Goal: Navigation & Orientation: Find specific page/section

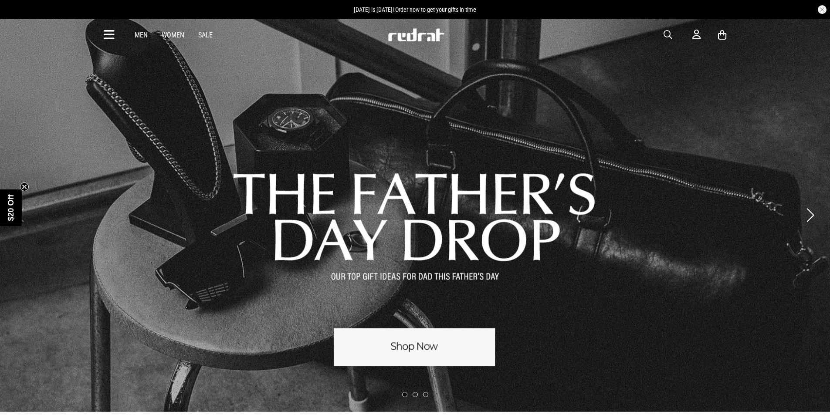
click at [109, 33] on icon at bounding box center [109, 35] width 11 height 14
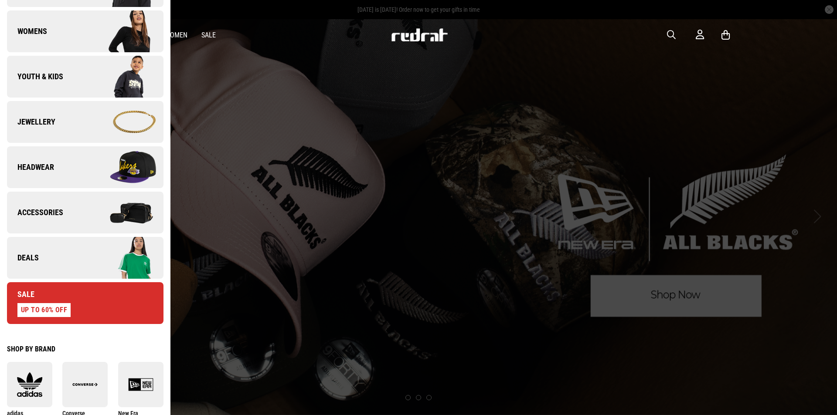
scroll to position [218, 0]
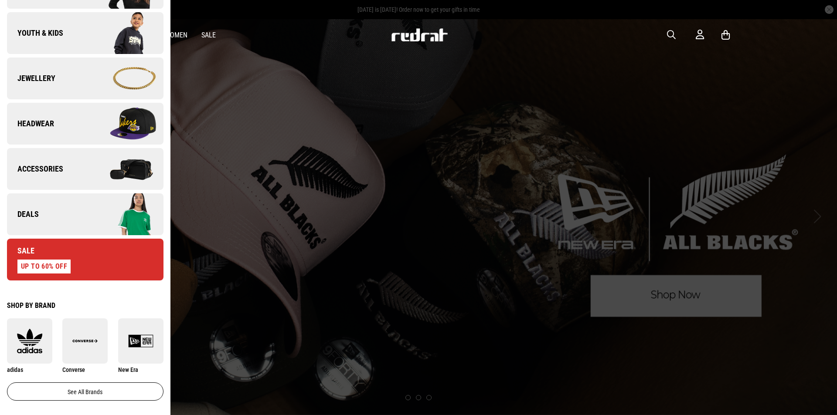
click at [52, 169] on span "Accessories" at bounding box center [35, 169] width 56 height 10
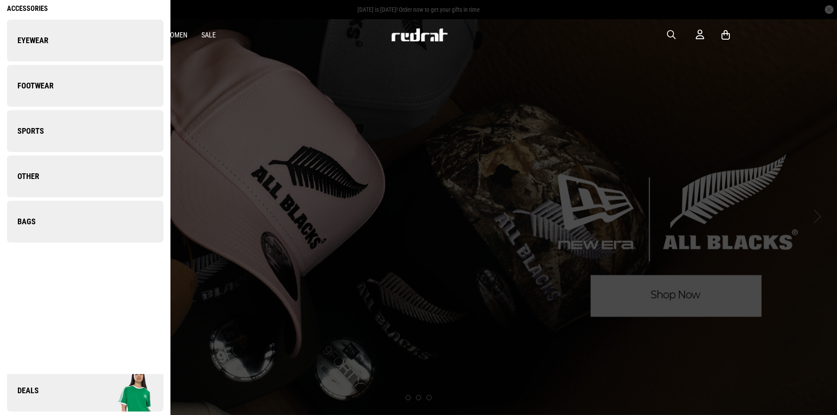
scroll to position [0, 0]
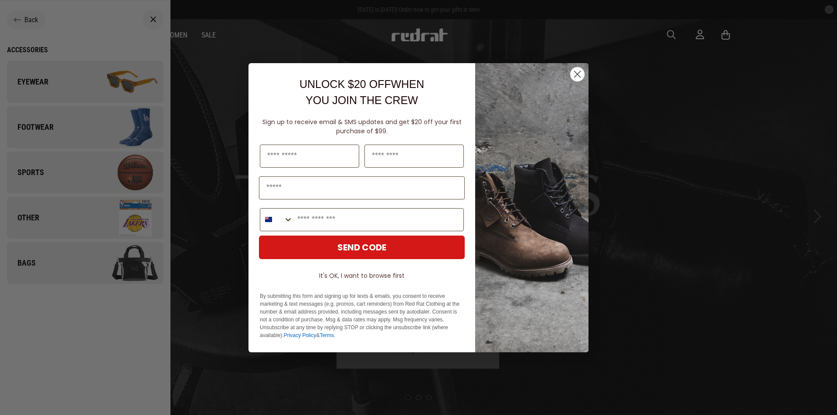
click at [581, 73] on circle "Close dialog" at bounding box center [577, 74] width 14 height 14
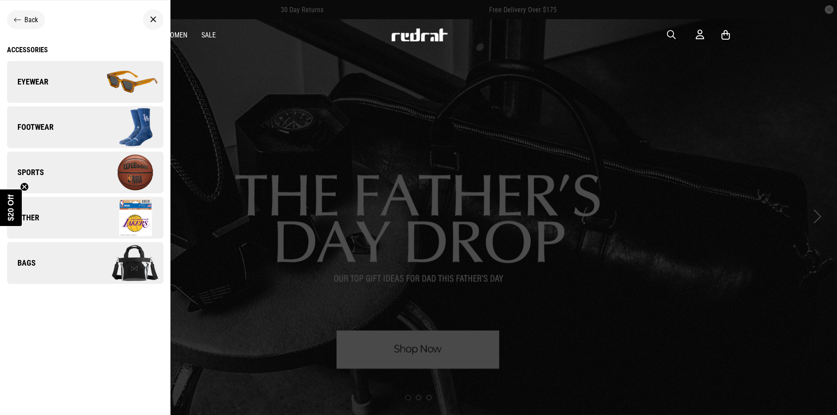
click at [36, 93] on link "Eyewear" at bounding box center [85, 82] width 157 height 42
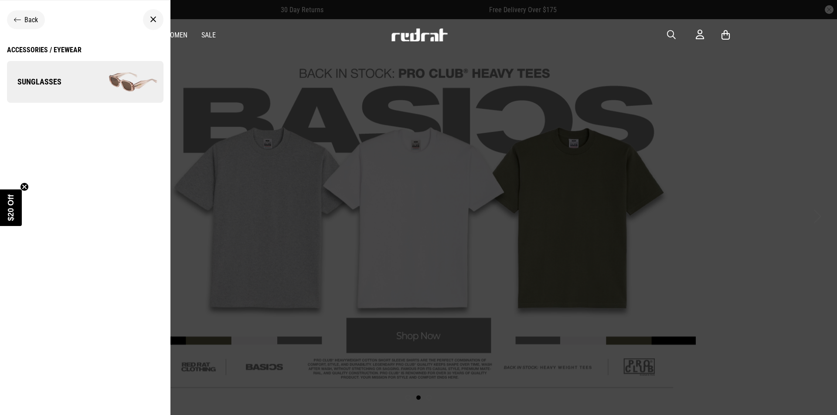
click at [43, 95] on link "Sunglasses" at bounding box center [85, 82] width 157 height 42
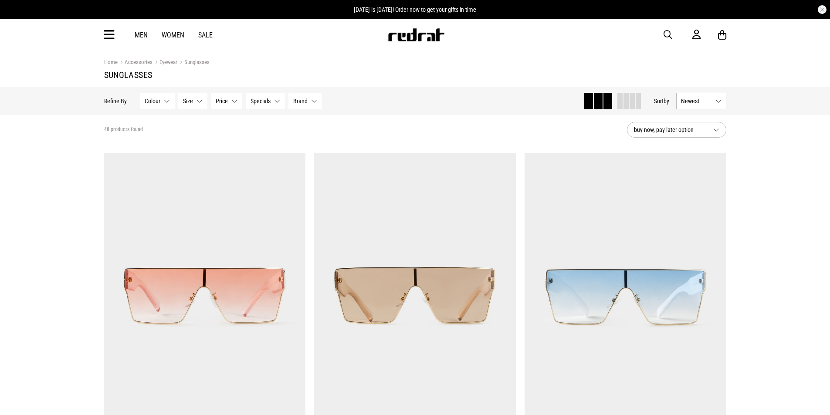
click at [313, 102] on button "Brand None selected" at bounding box center [306, 101] width 34 height 17
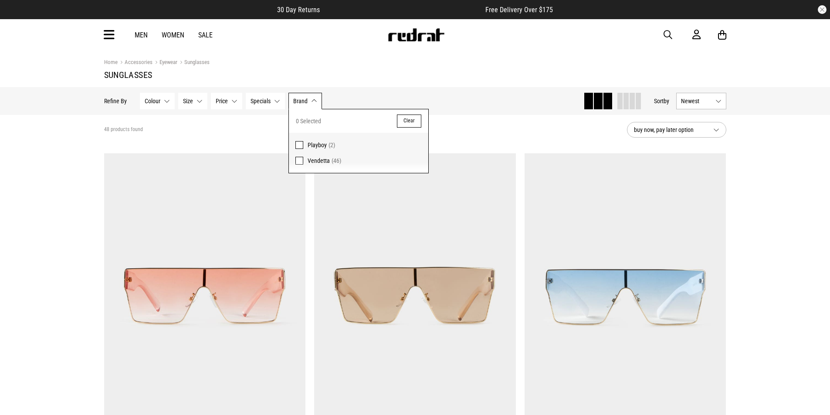
click at [493, 122] on section "48 products found buy now, pay later option" at bounding box center [415, 130] width 636 height 30
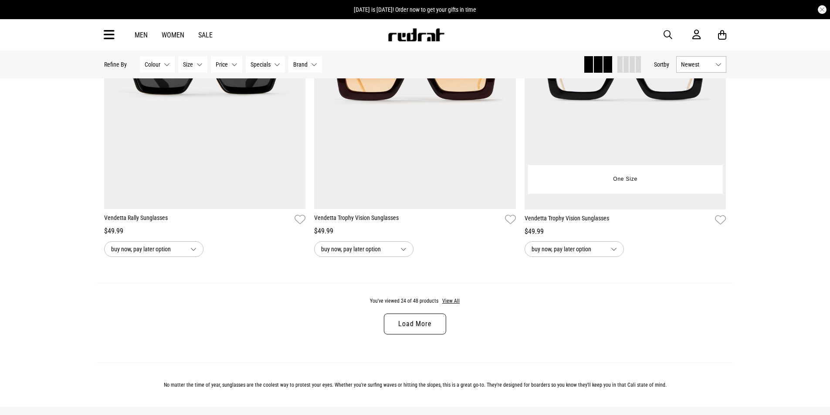
scroll to position [2877, 0]
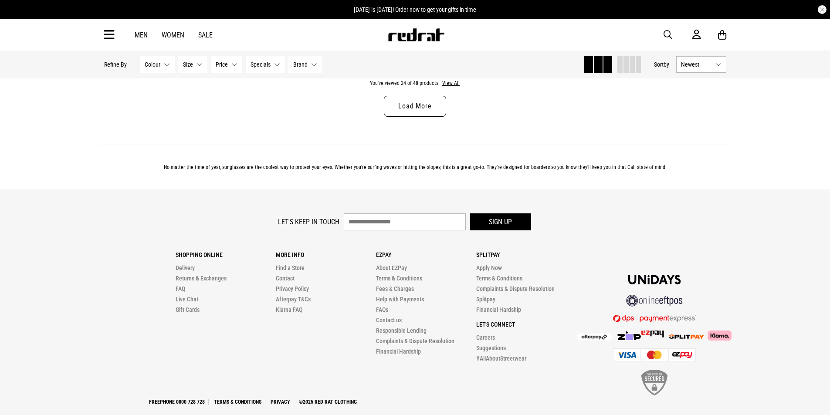
click at [419, 114] on link "Load More" at bounding box center [415, 106] width 62 height 21
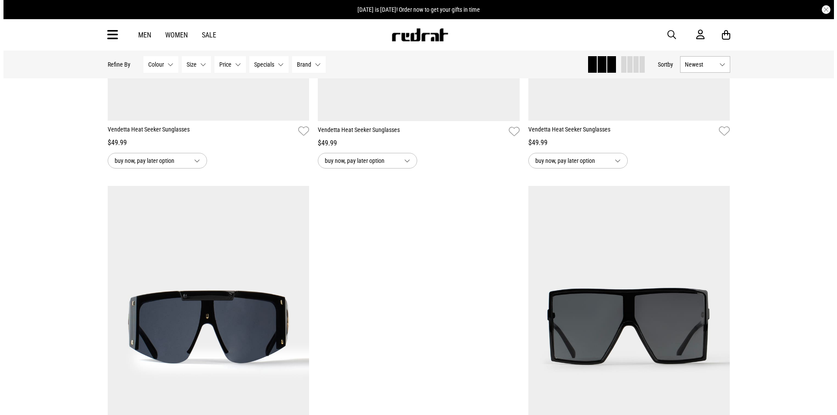
scroll to position [3139, 0]
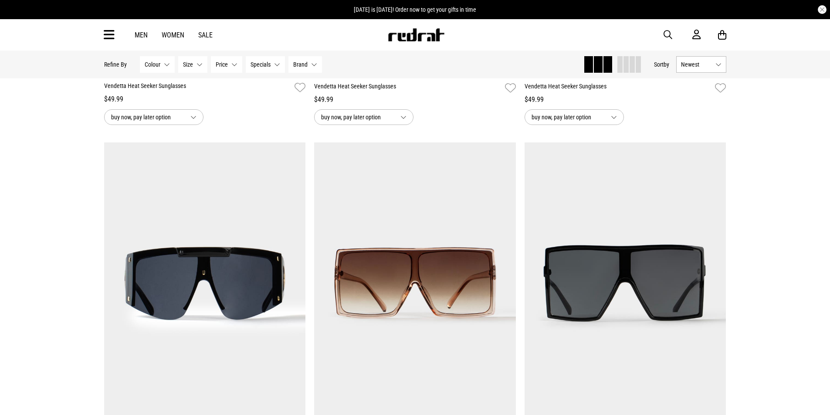
click at [669, 35] on span "button" at bounding box center [668, 35] width 9 height 10
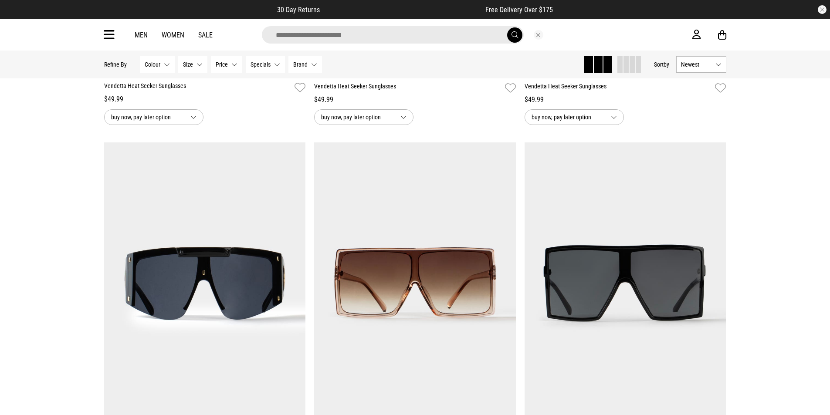
click at [382, 36] on input "search" at bounding box center [393, 34] width 262 height 17
type input "****"
click at [507, 27] on button "submit" at bounding box center [514, 34] width 15 height 15
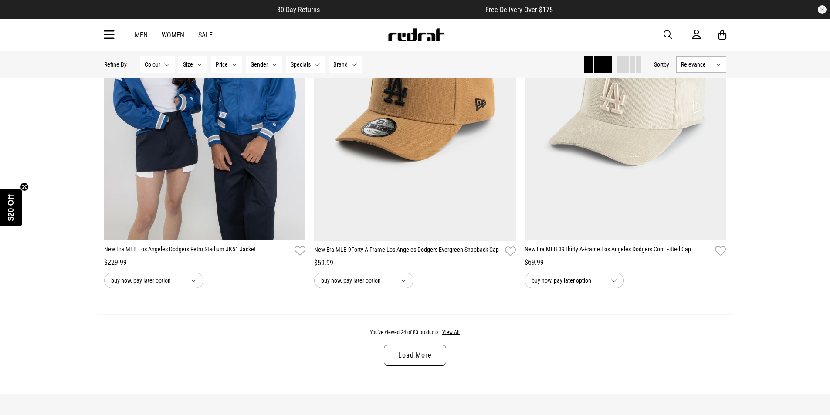
scroll to position [2703, 0]
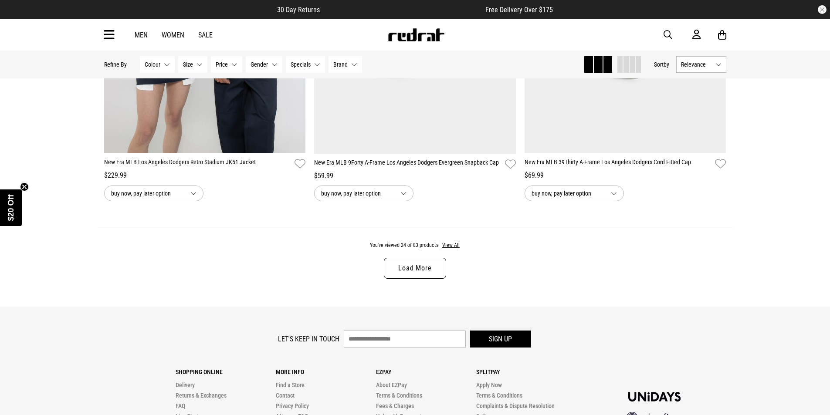
click at [427, 279] on link "Load More" at bounding box center [415, 268] width 62 height 21
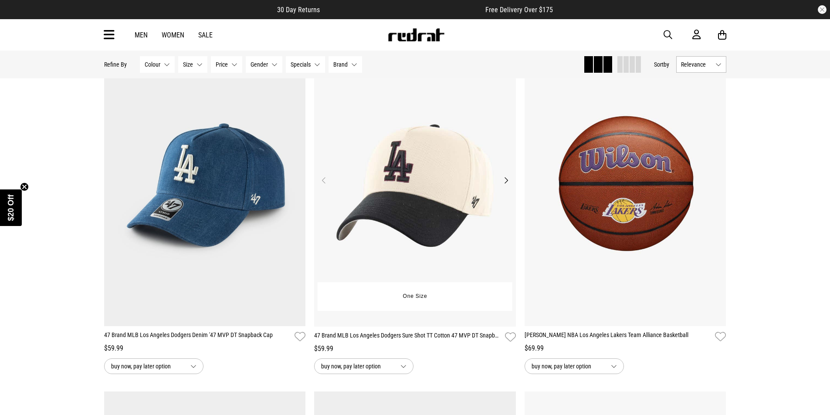
scroll to position [3062, 0]
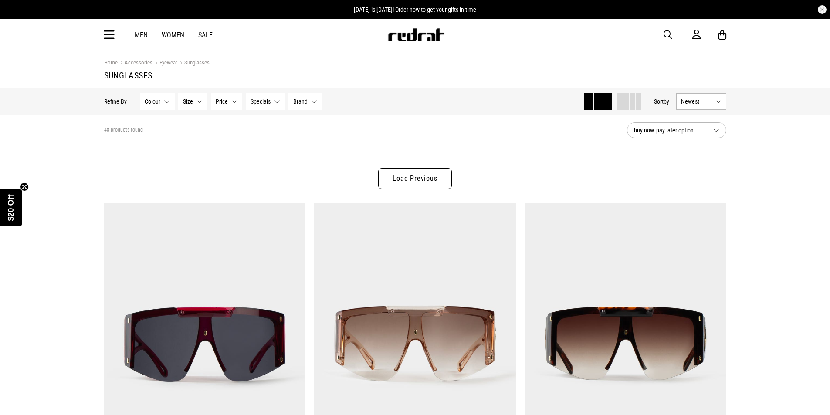
scroll to position [405, 0]
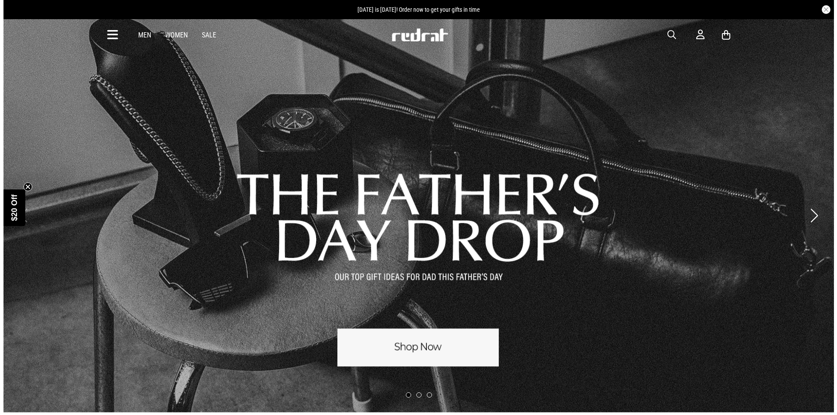
scroll to position [0, 0]
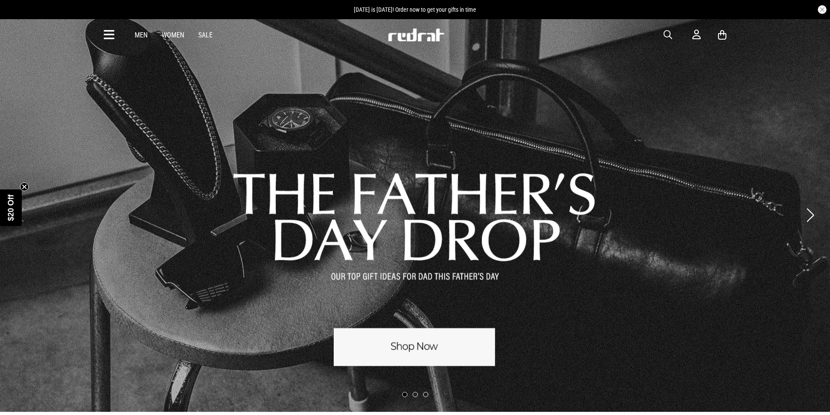
click at [113, 39] on icon at bounding box center [109, 35] width 11 height 14
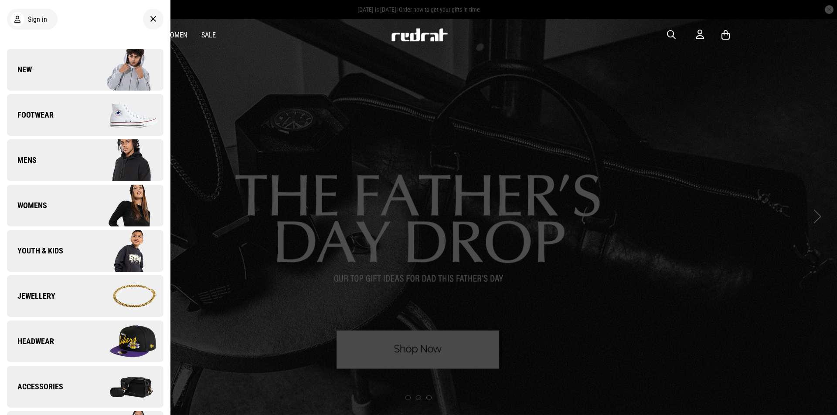
scroll to position [131, 0]
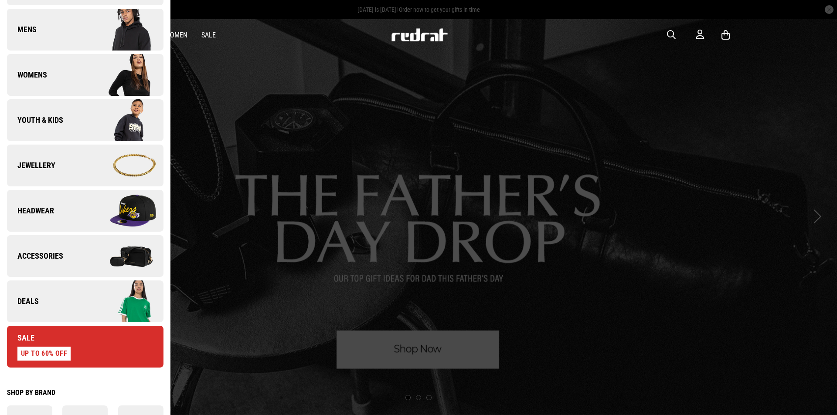
click at [112, 248] on img at bounding box center [124, 257] width 78 height 44
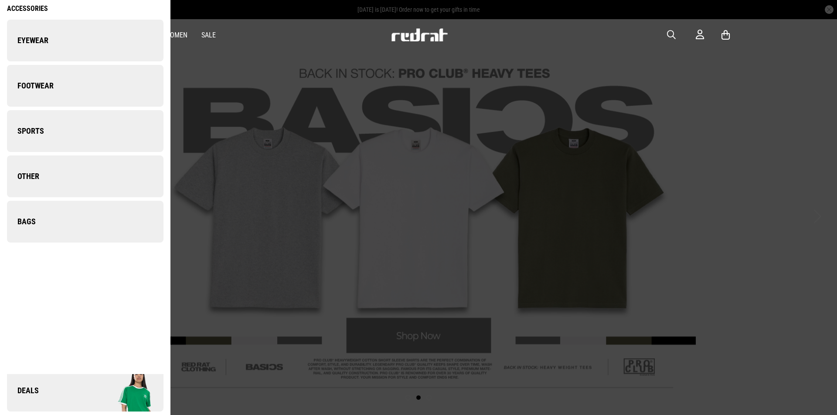
scroll to position [0, 0]
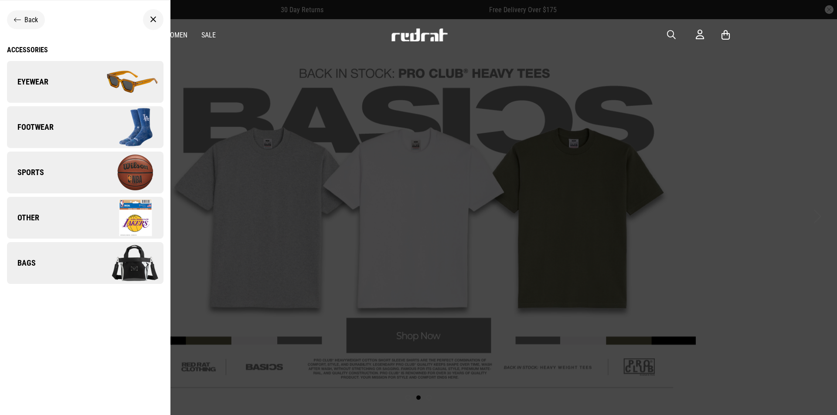
click at [105, 271] on img at bounding box center [124, 264] width 78 height 44
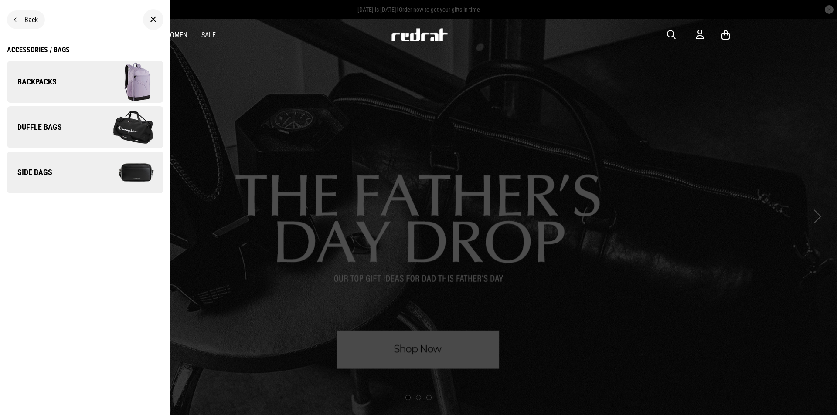
click at [111, 87] on img at bounding box center [124, 82] width 78 height 44
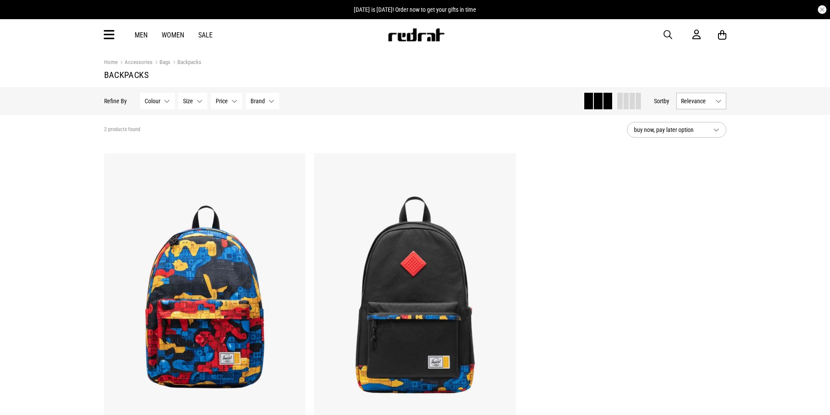
scroll to position [174, 0]
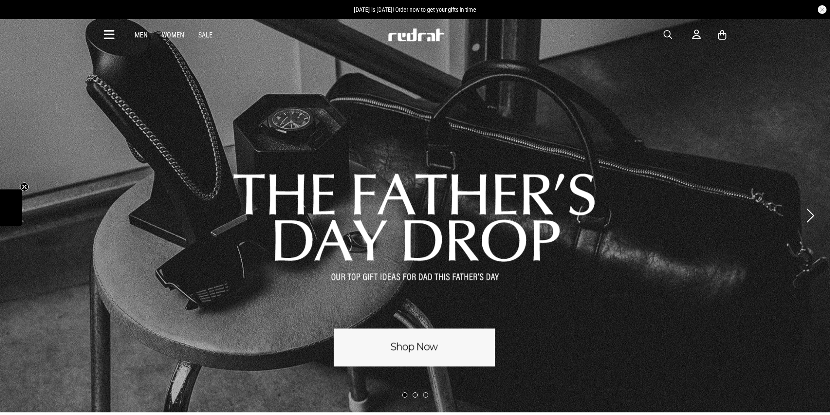
scroll to position [0, 0]
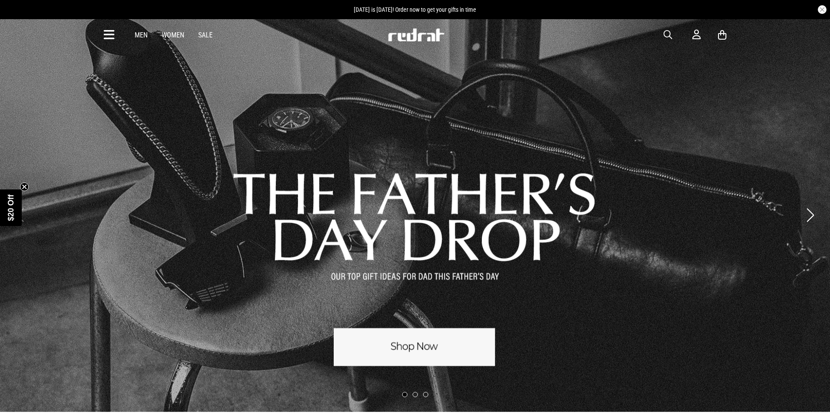
click at [104, 35] on icon at bounding box center [109, 35] width 11 height 14
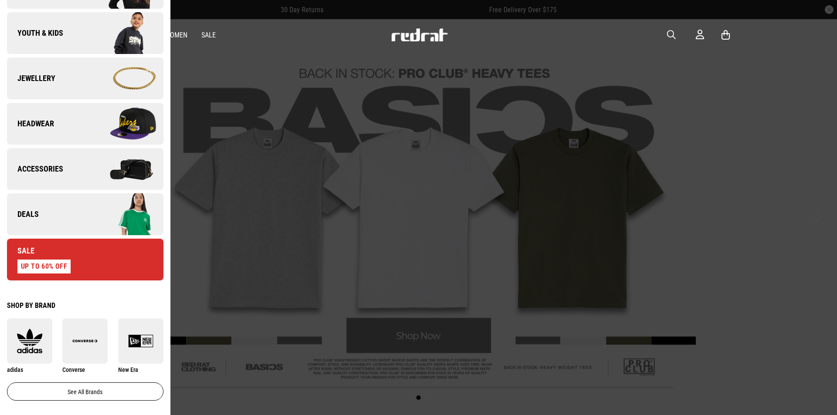
scroll to position [131, 0]
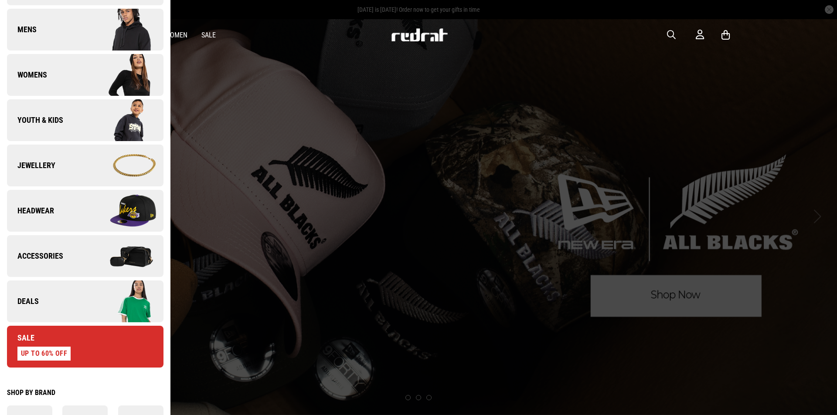
click at [75, 214] on link "Headwear" at bounding box center [85, 211] width 157 height 42
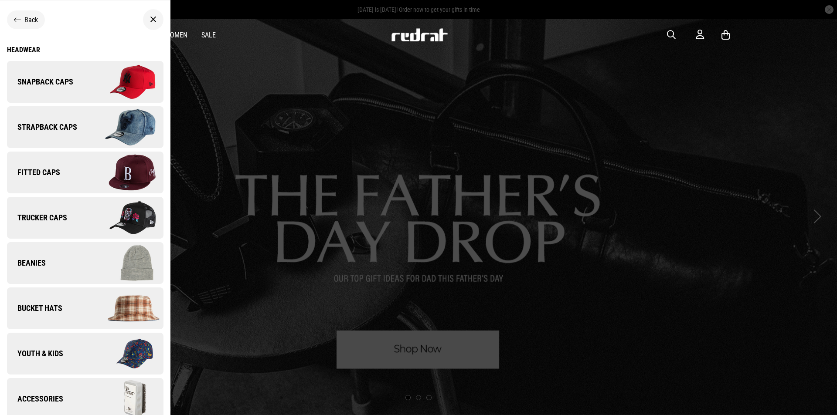
scroll to position [8, 0]
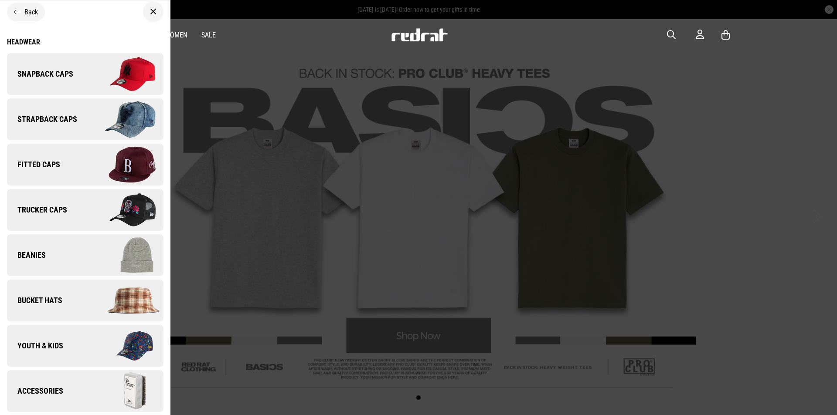
click at [37, 157] on link "Fitted Caps" at bounding box center [85, 165] width 157 height 42
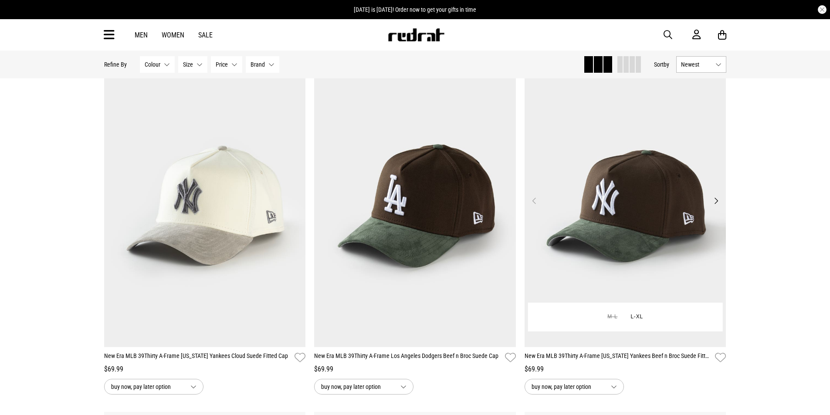
scroll to position [654, 0]
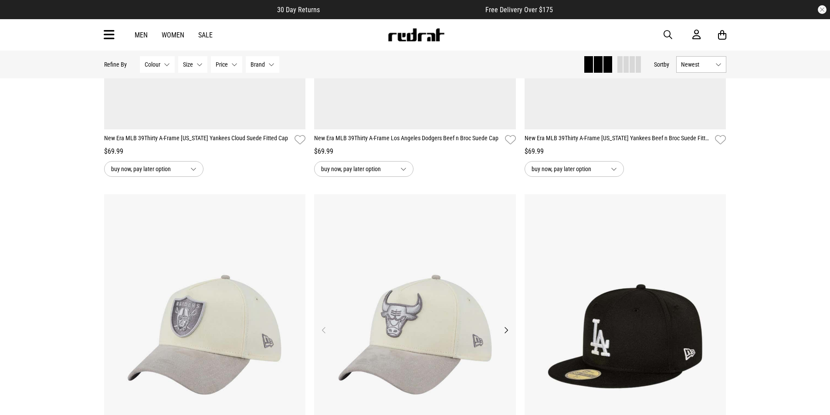
click at [501, 334] on button "Next" at bounding box center [506, 330] width 11 height 10
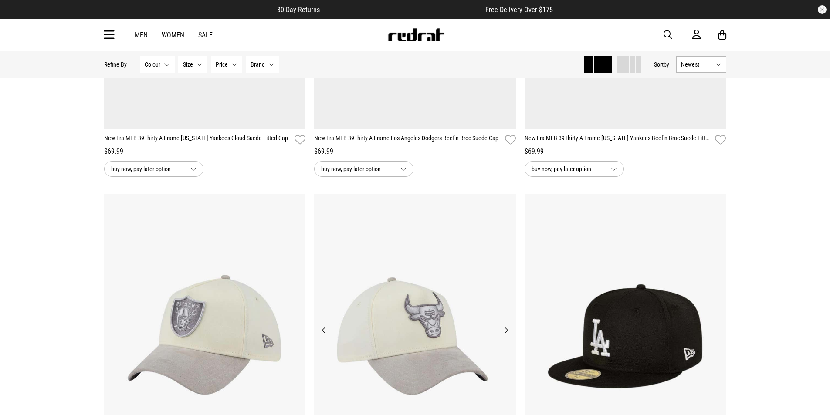
click at [501, 334] on button "Next" at bounding box center [506, 330] width 11 height 10
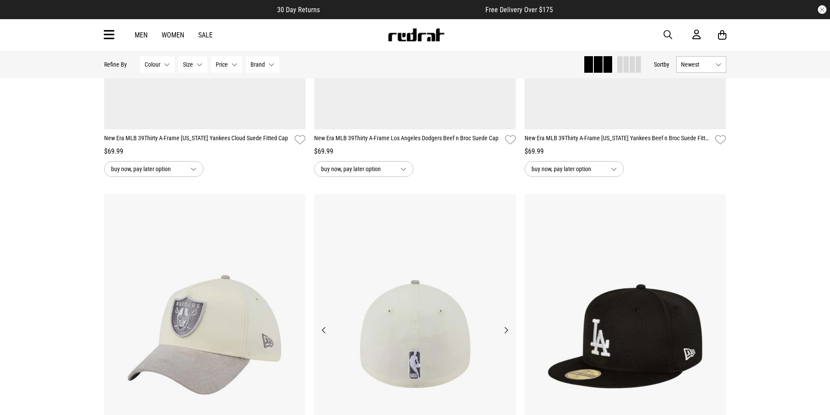
click at [501, 334] on button "Next" at bounding box center [506, 330] width 11 height 10
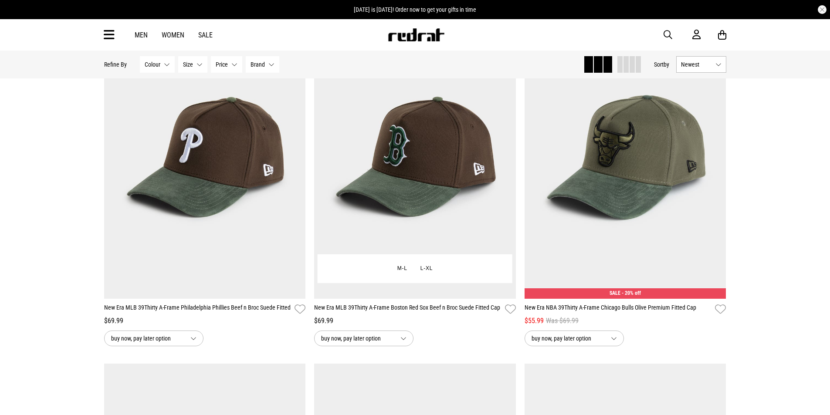
scroll to position [1831, 0]
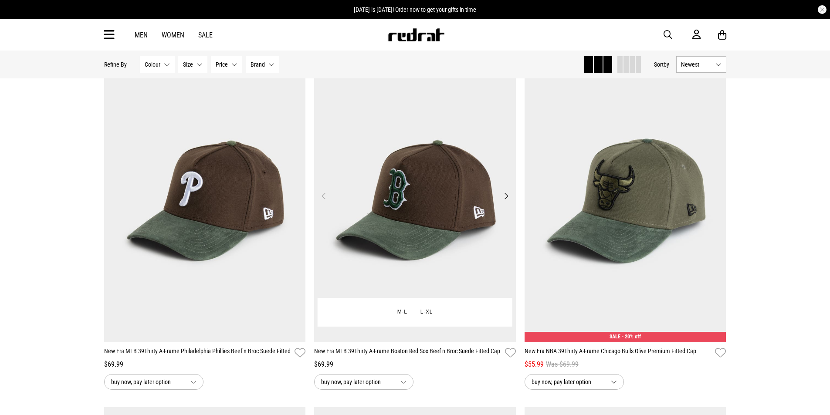
click at [511, 200] on button "Next" at bounding box center [506, 196] width 11 height 10
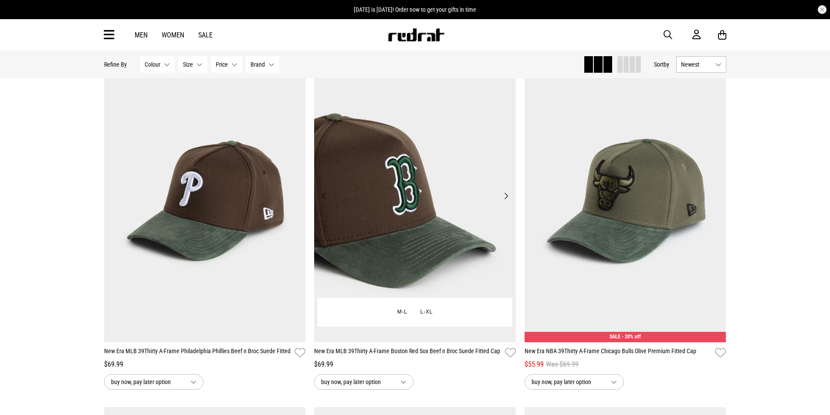
click at [511, 200] on button "Next" at bounding box center [506, 196] width 11 height 10
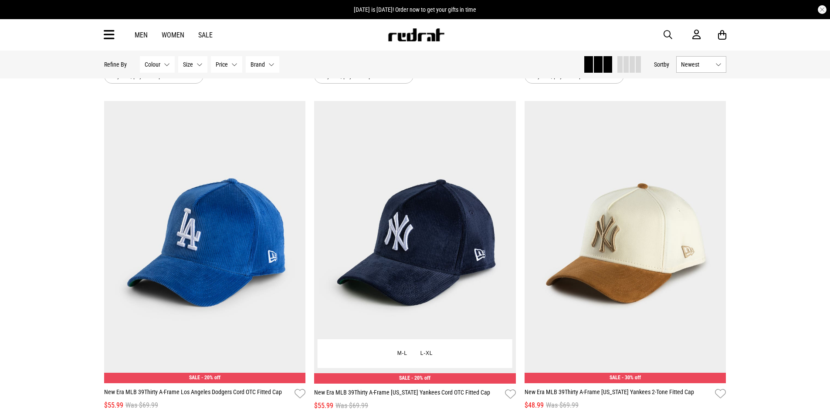
scroll to position [2703, 0]
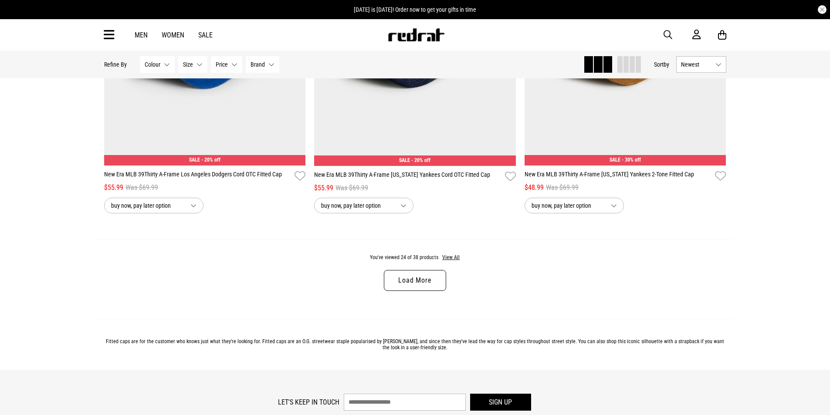
click at [424, 277] on link "Load More" at bounding box center [415, 280] width 62 height 21
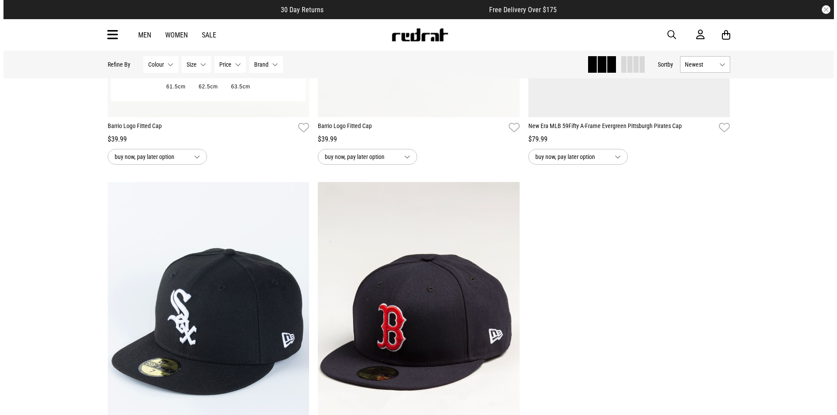
scroll to position [4098, 0]
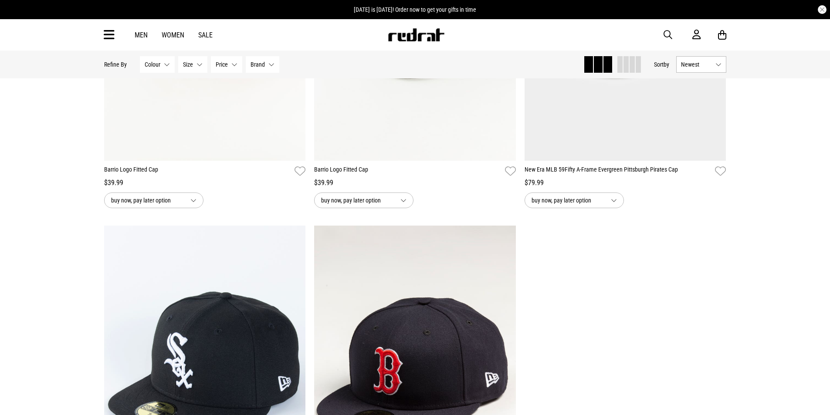
click at [95, 35] on div "Men Women Sale Sign in New Back Footwear Back Mens Back Womens Back Youth & Kid…" at bounding box center [415, 34] width 830 height 31
click at [101, 39] on div "Men Women Sale Sign in New Back Footwear Back Mens Back Womens Back Youth & Kid…" at bounding box center [415, 34] width 636 height 31
click at [108, 39] on icon at bounding box center [109, 35] width 11 height 14
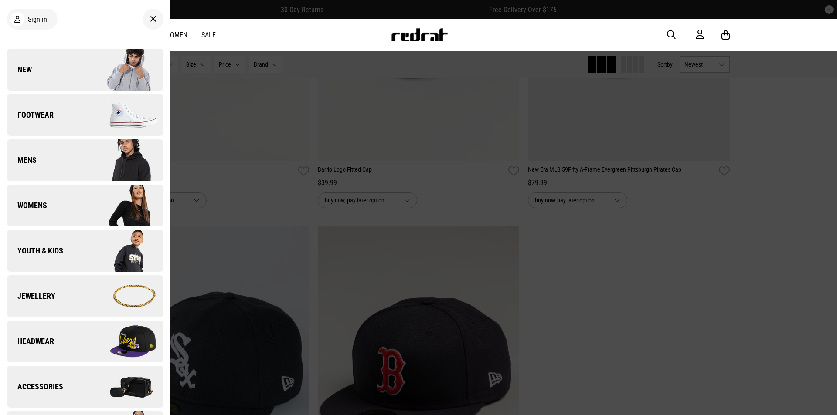
click at [129, 164] on img at bounding box center [124, 161] width 78 height 44
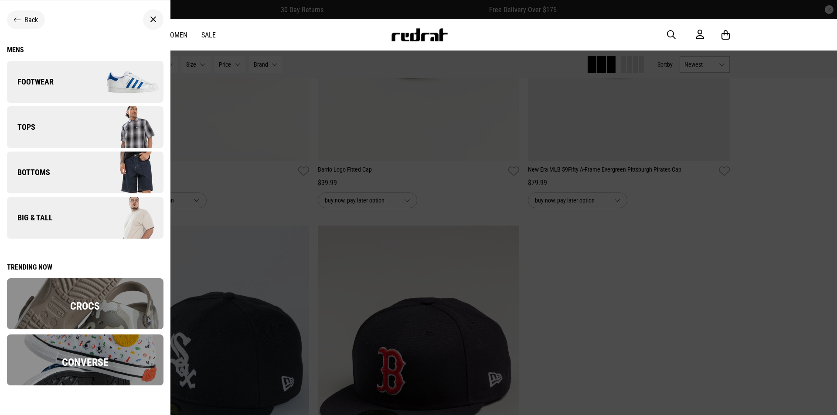
click at [87, 219] on img at bounding box center [124, 218] width 78 height 44
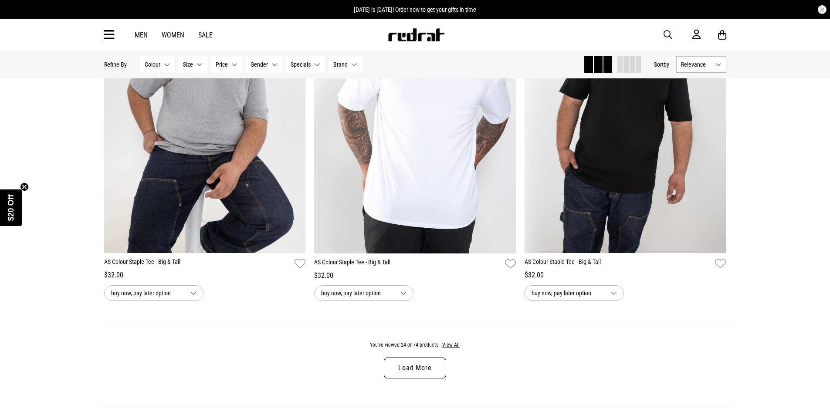
scroll to position [2747, 0]
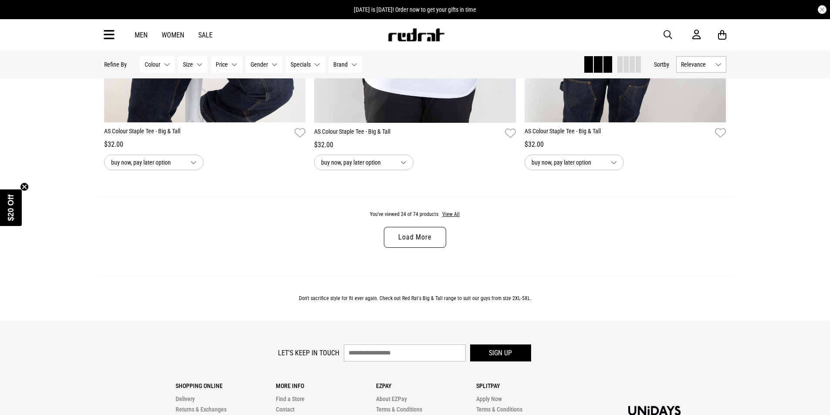
click at [422, 242] on link "Load More" at bounding box center [415, 237] width 62 height 21
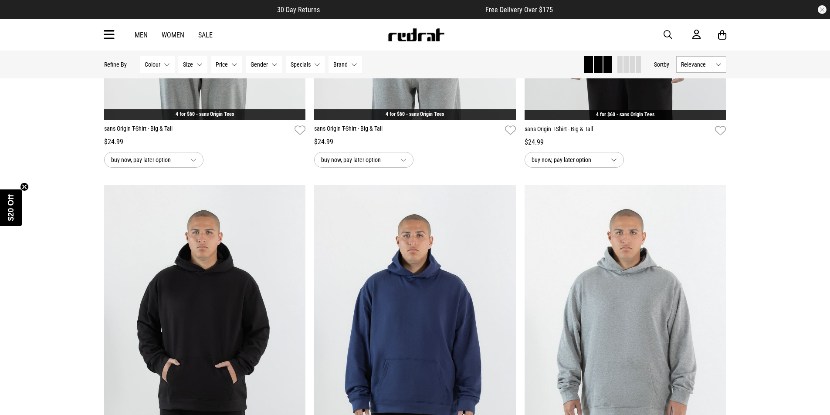
scroll to position [3575, 0]
